Goal: Task Accomplishment & Management: Manage account settings

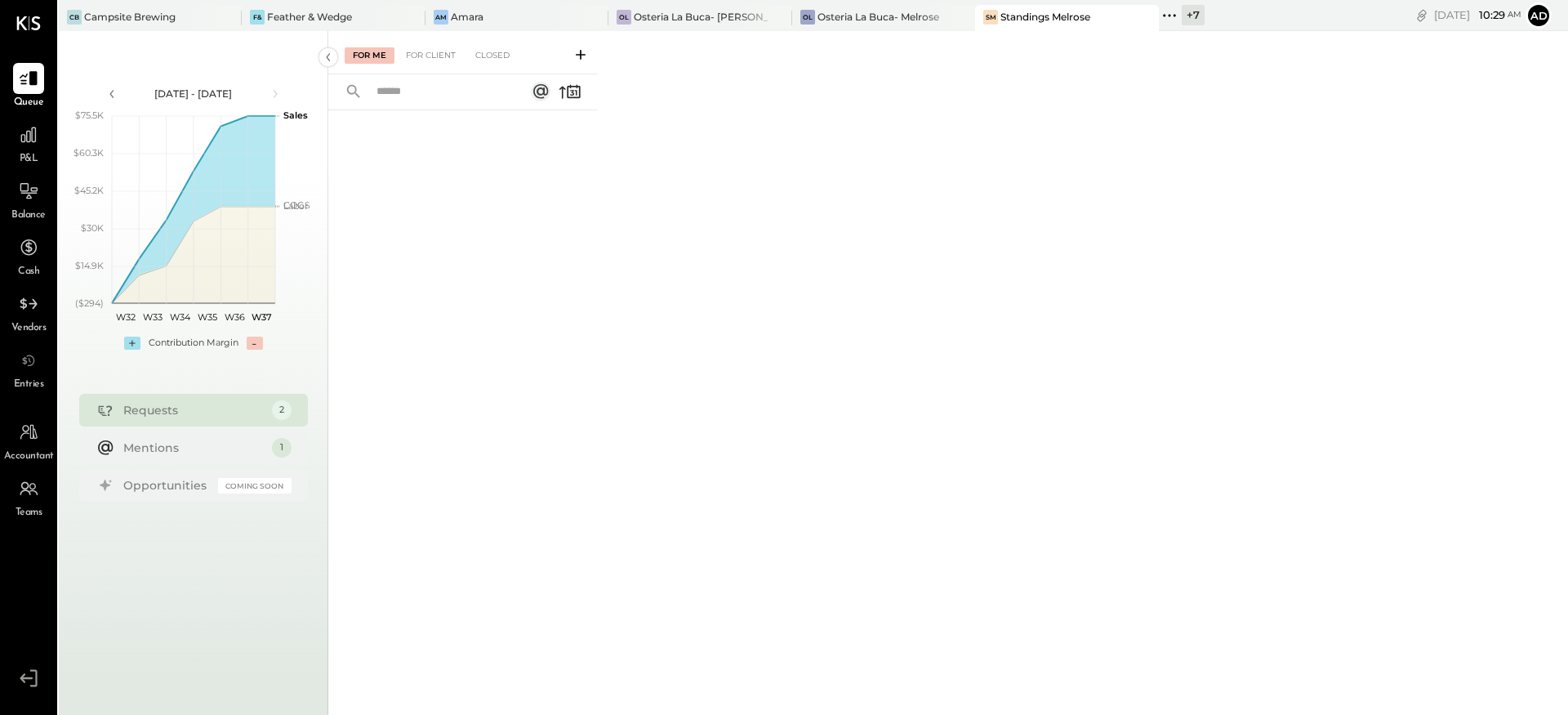
click at [992, 24] on div "SM Standings Melrose" at bounding box center [1054, 16] width 159 height 14
click at [827, 31] on div "For Me For Client Closed" at bounding box center [948, 370] width 1239 height 679
click at [823, 26] on div "OL Osteria La Buca- [GEOGRAPHIC_DATA]" at bounding box center [883, 17] width 183 height 26
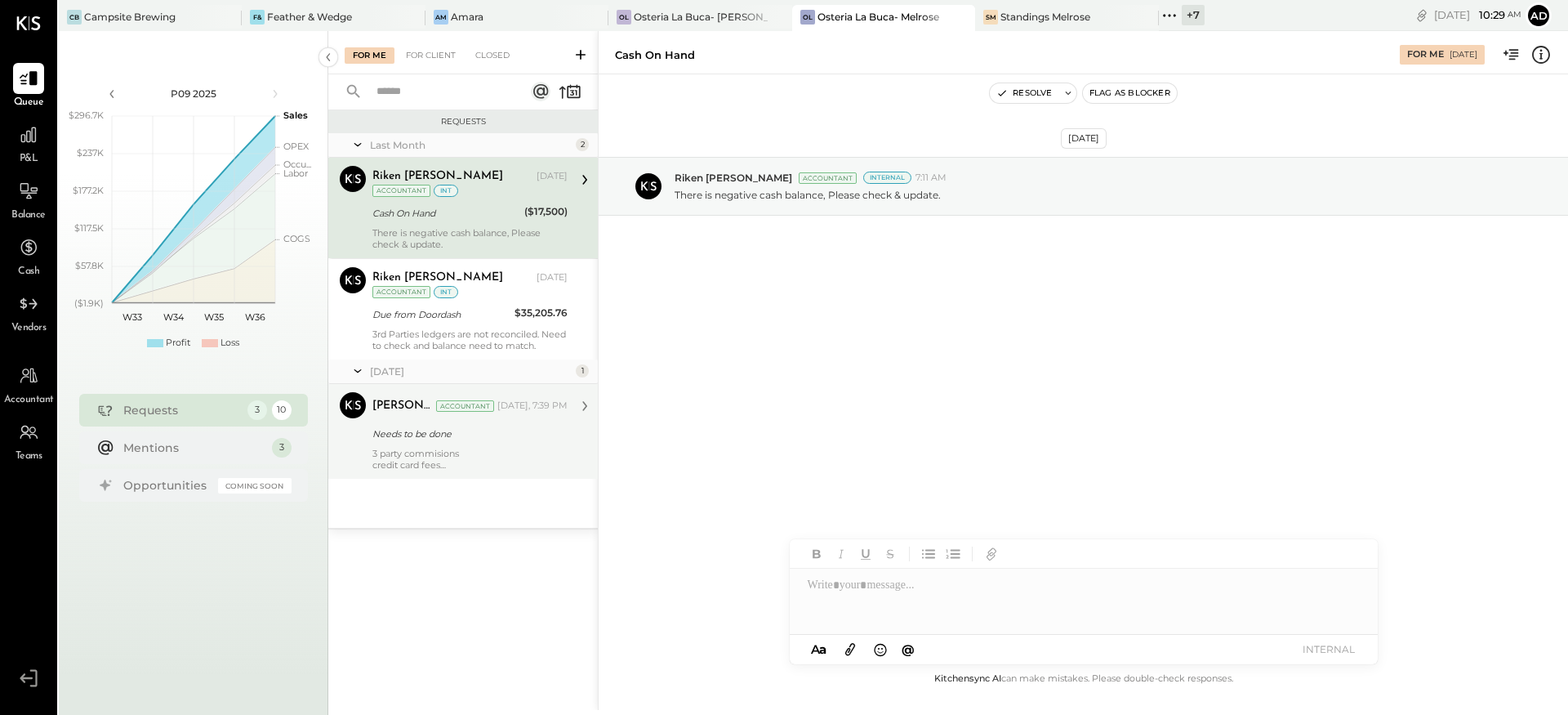
click at [386, 465] on div "credit card fees" at bounding box center [470, 465] width 195 height 11
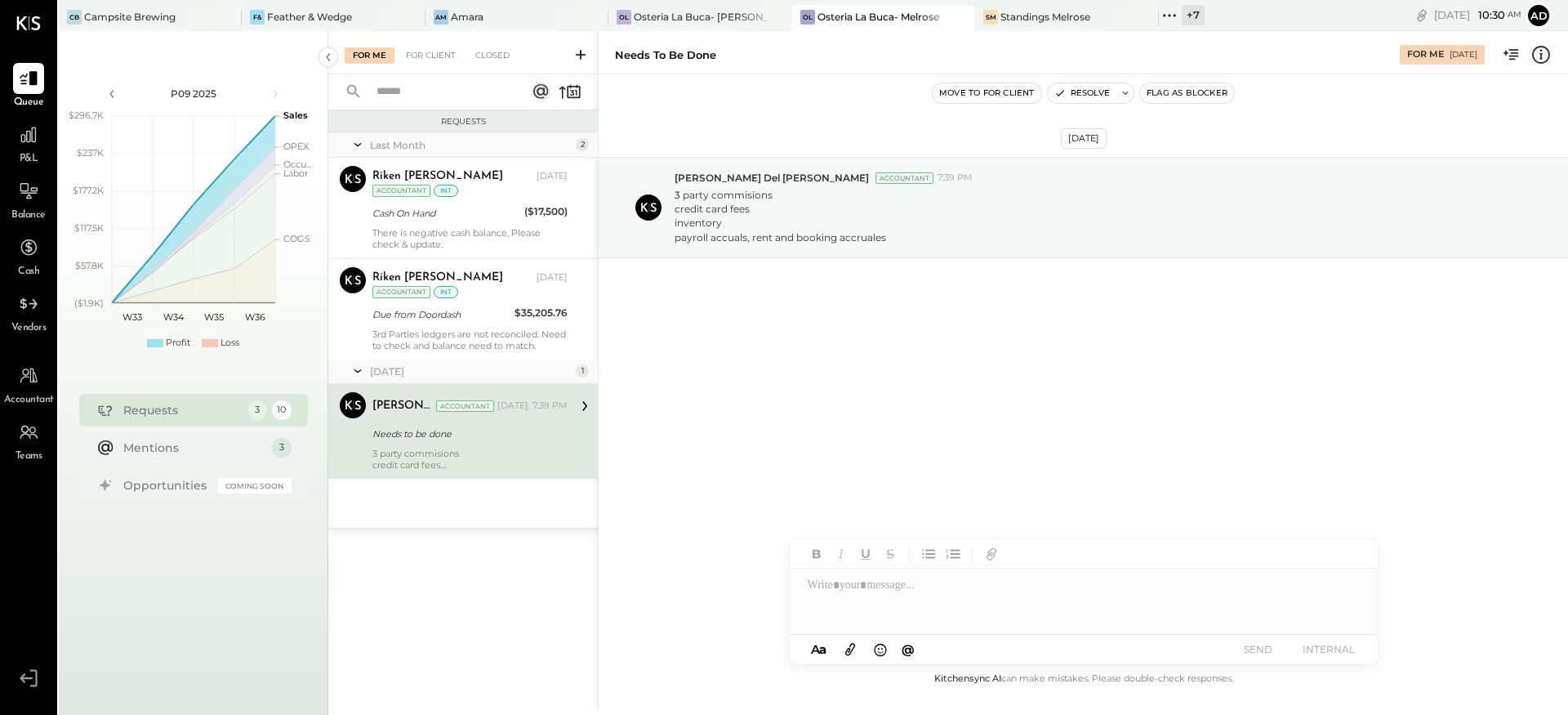
click at [1540, 54] on icon at bounding box center [1541, 54] width 3 height 10
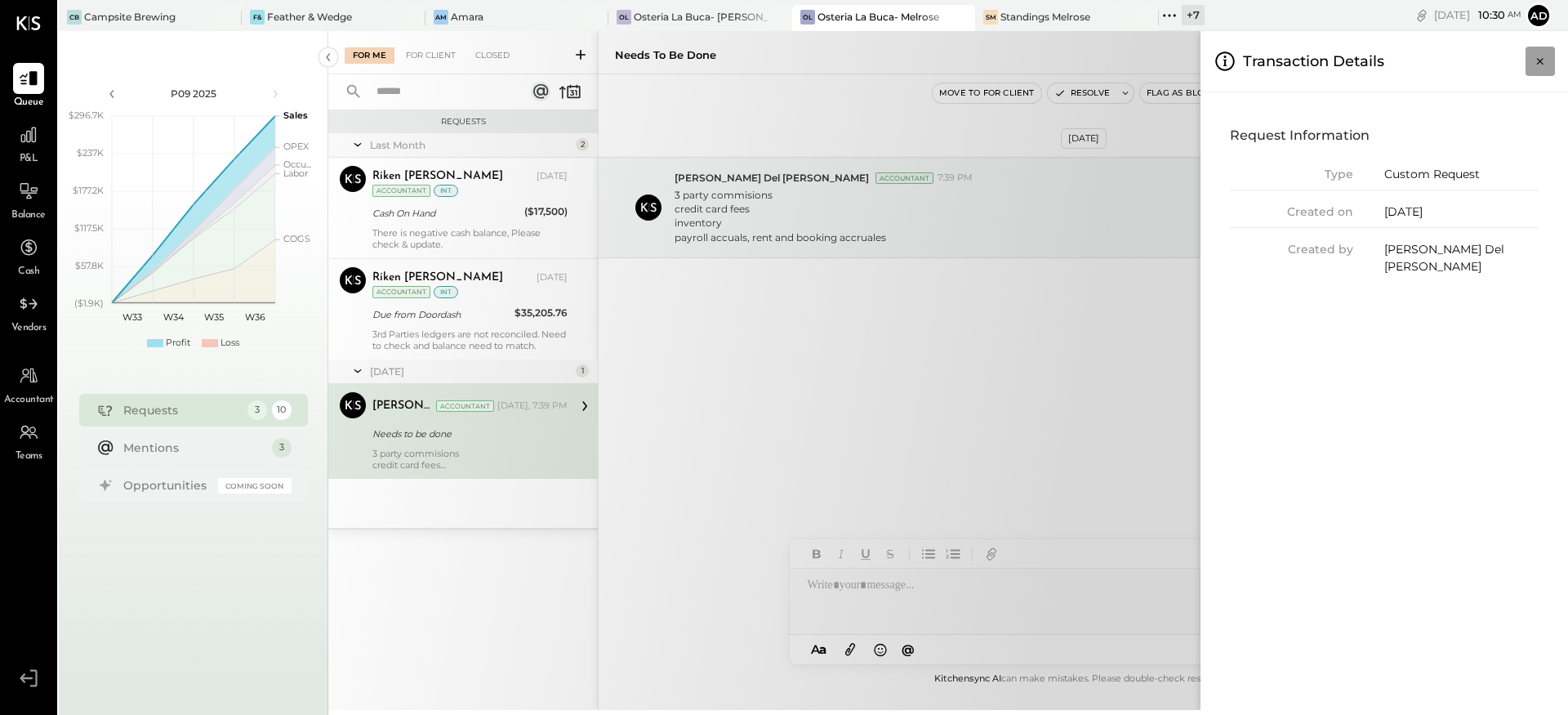
click at [1536, 59] on icon "Close panel" at bounding box center [1539, 61] width 16 height 16
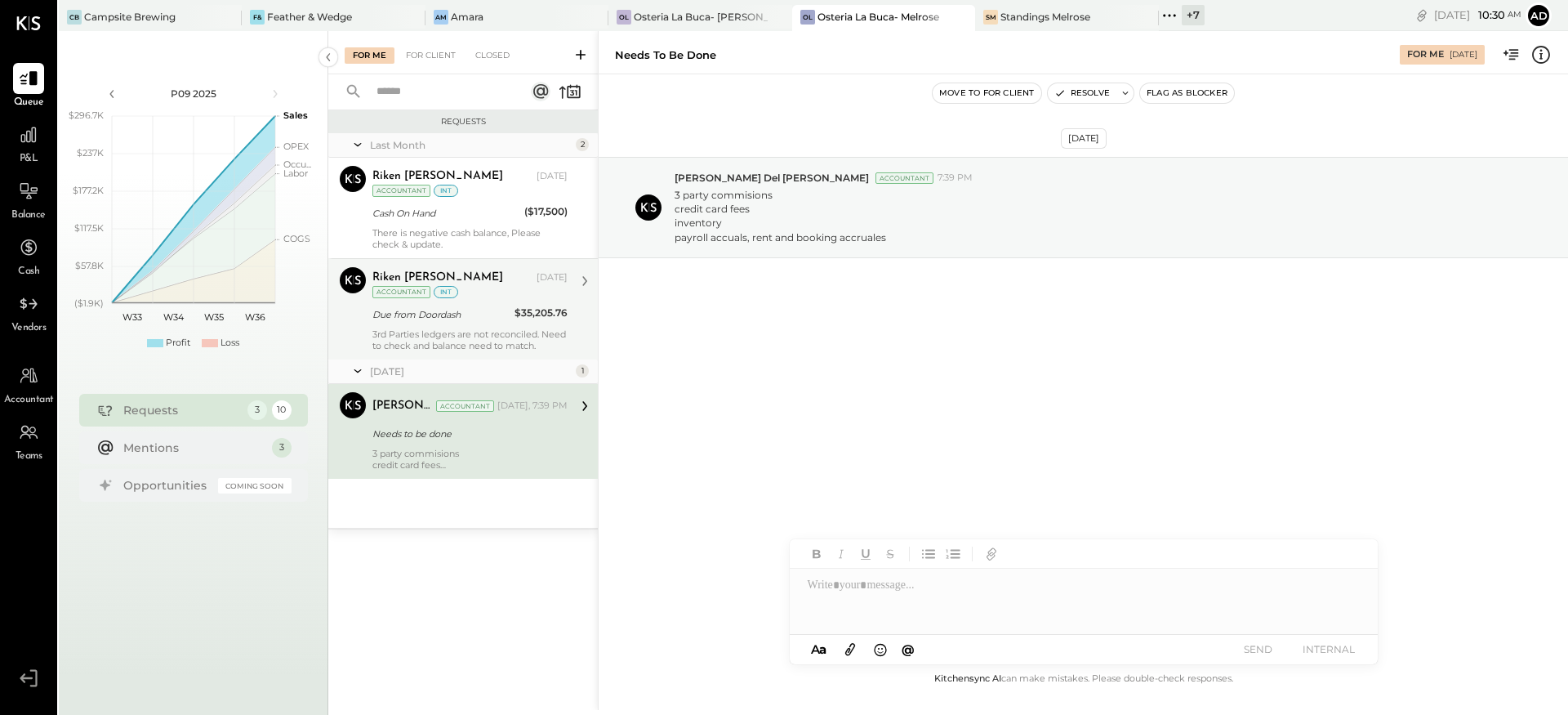
click at [508, 344] on div "3rd Parties ledgers are not reconciled. Need to check and balance need to match." at bounding box center [470, 340] width 195 height 23
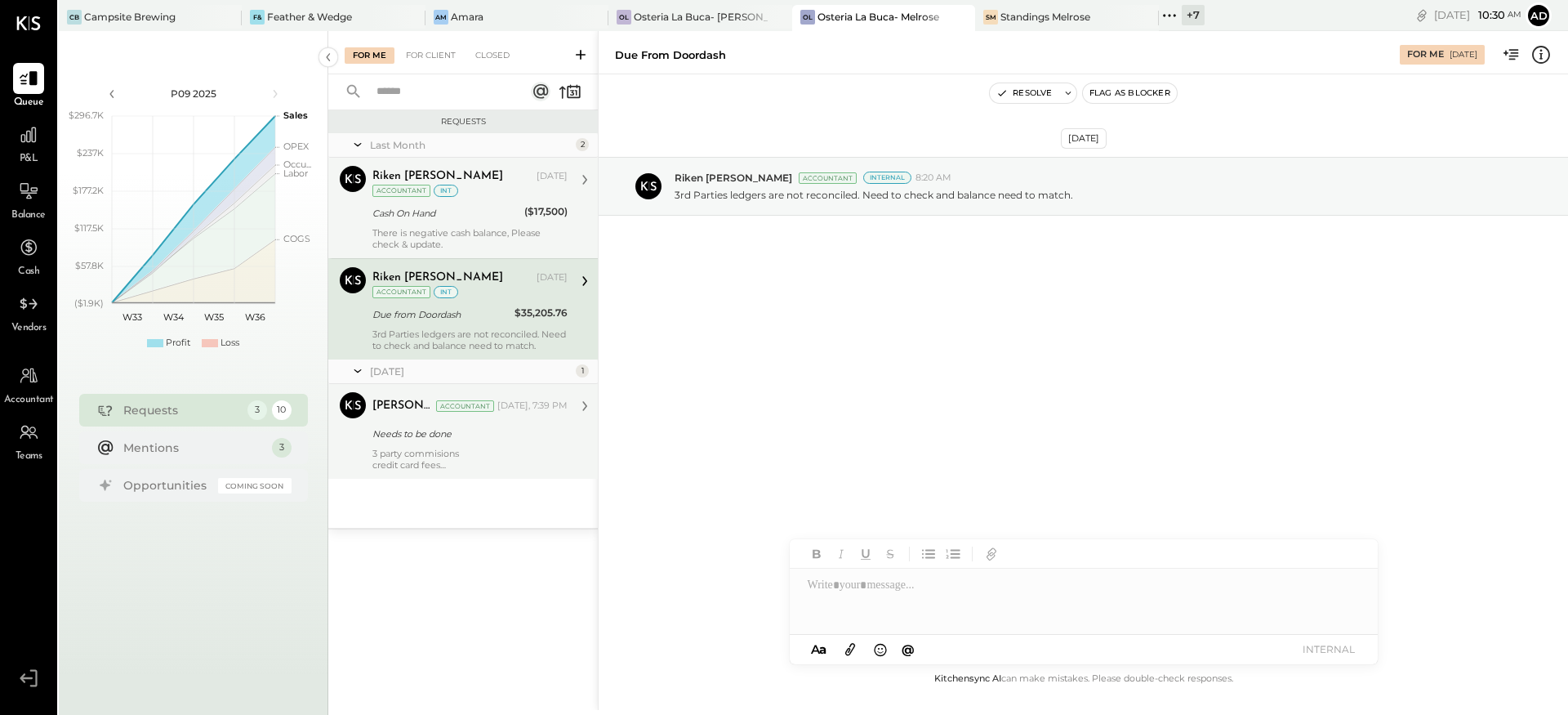
click at [471, 240] on div "There is negative cash balance, Please check & update." at bounding box center [470, 239] width 195 height 23
